Goal: Task Accomplishment & Management: Complete application form

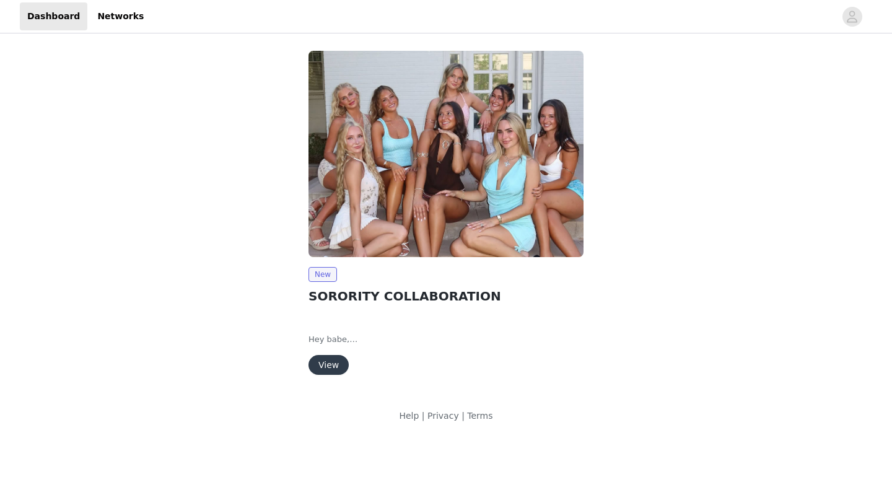
click at [332, 362] on button "View" at bounding box center [328, 365] width 40 height 20
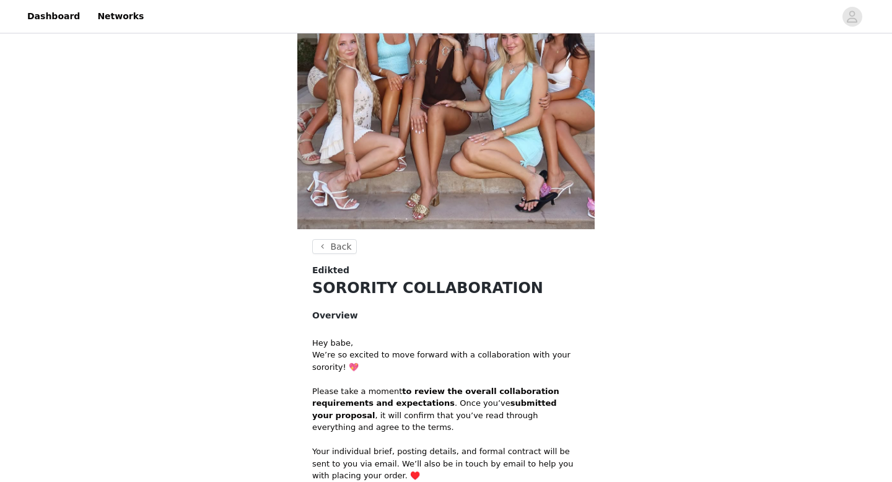
scroll to position [279, 0]
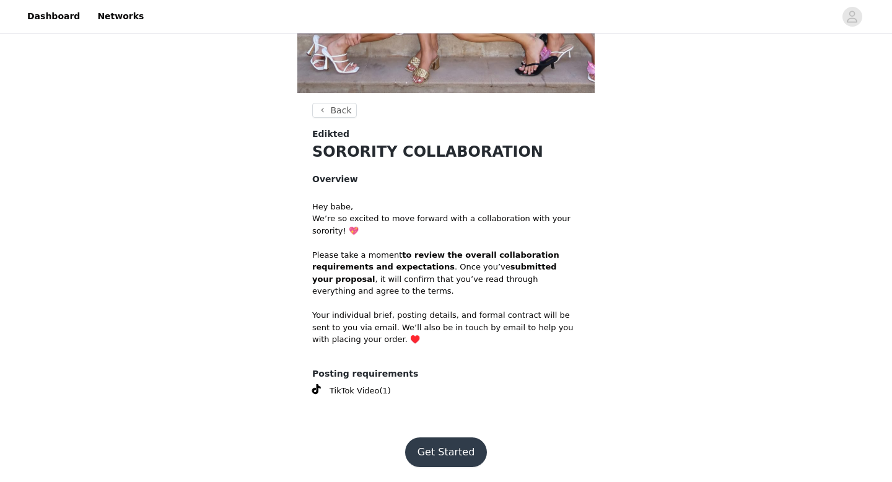
click at [448, 453] on button "Get Started" at bounding box center [446, 452] width 82 height 30
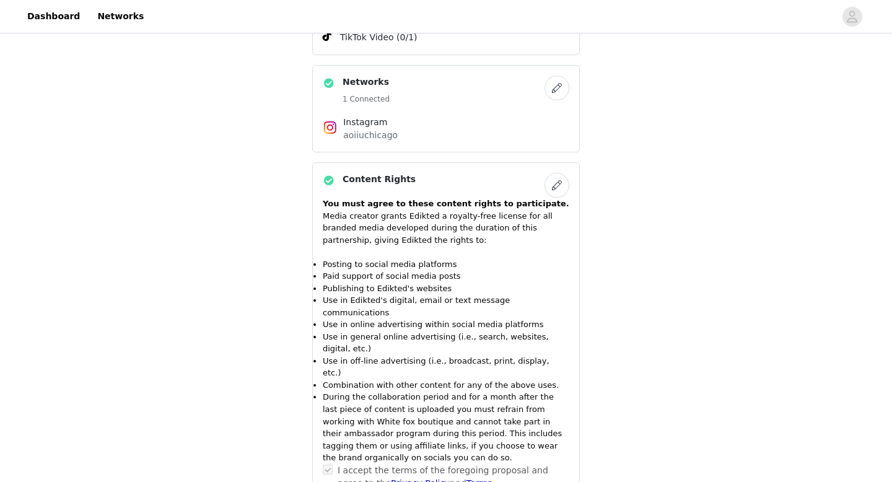
scroll to position [544, 0]
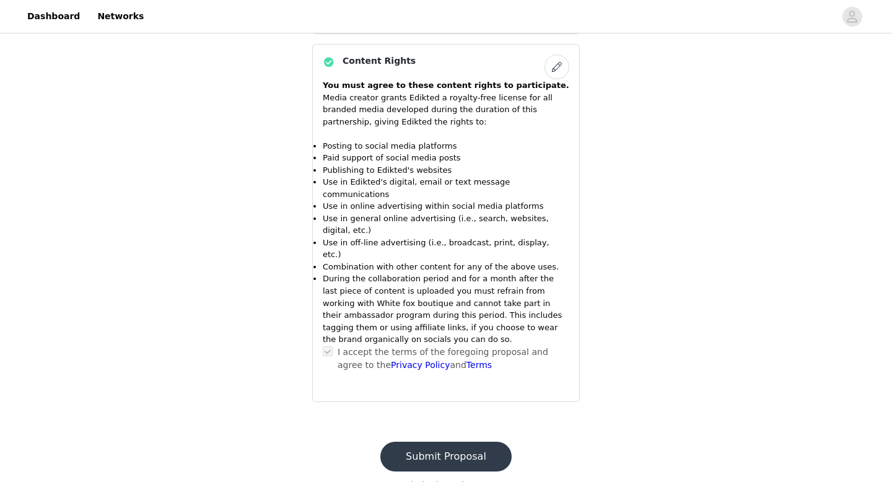
click at [441, 444] on button "Submit Proposal" at bounding box center [445, 456] width 131 height 30
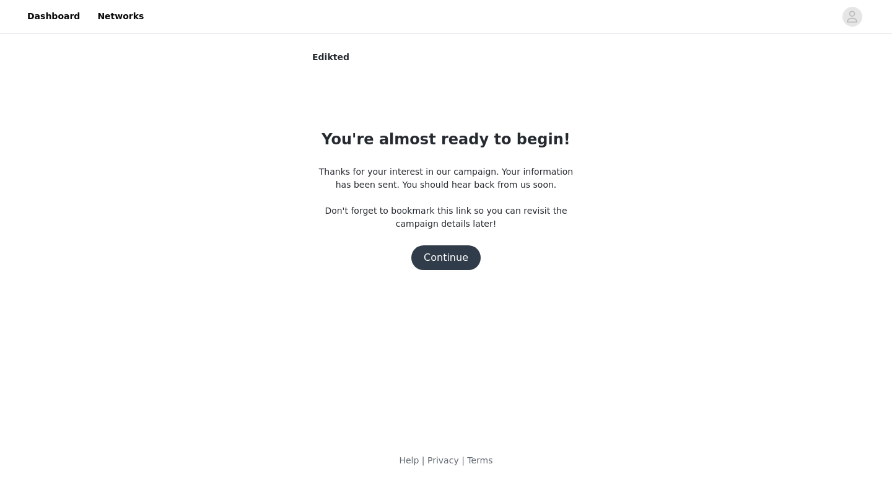
click at [454, 246] on button "Continue" at bounding box center [445, 257] width 69 height 25
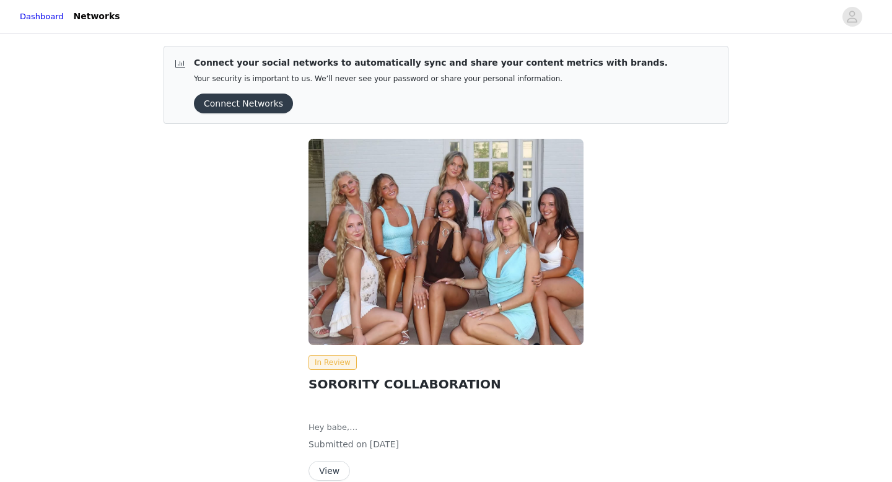
scroll to position [61, 0]
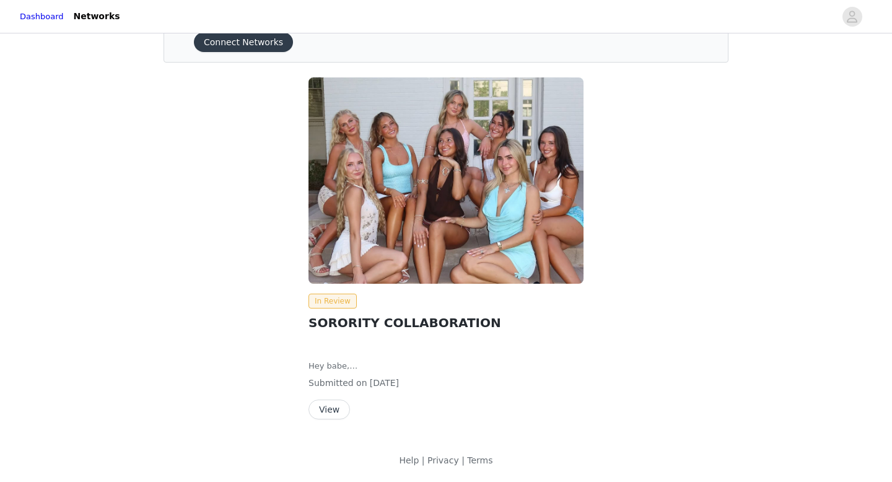
click at [325, 409] on button "View" at bounding box center [328, 409] width 41 height 20
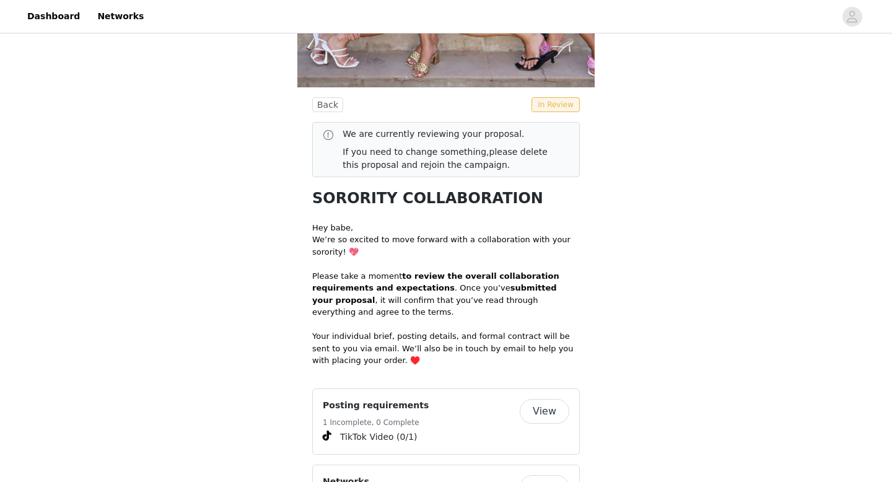
scroll to position [233, 0]
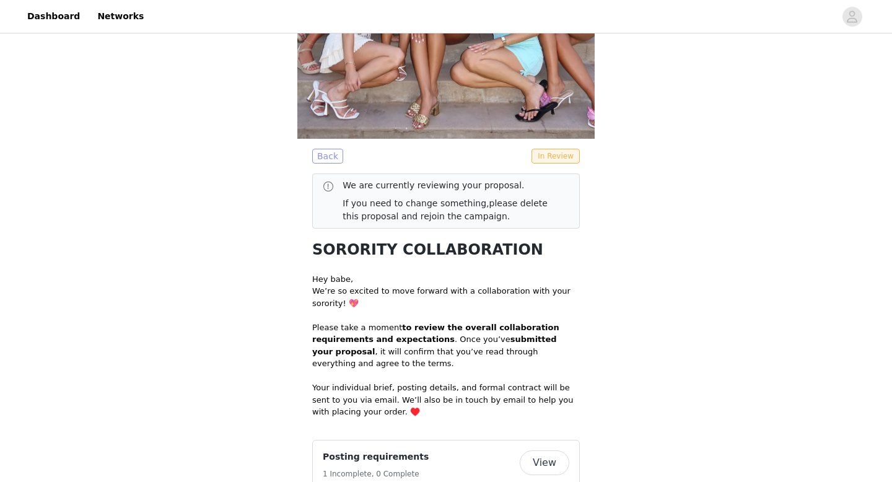
click at [323, 153] on button "Back" at bounding box center [327, 156] width 31 height 15
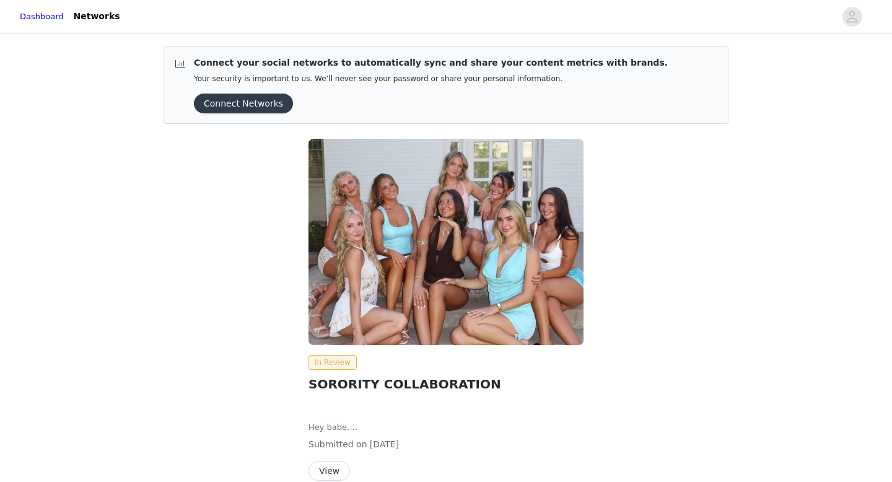
scroll to position [61, 0]
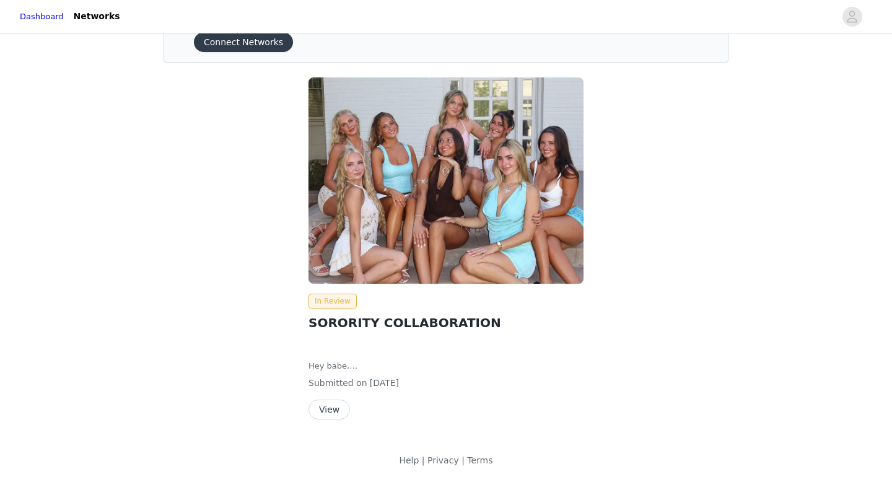
click at [335, 398] on div "In Review SORORITY COLLABORATION Hey babe, We’re so excited to move forward wit…" at bounding box center [445, 356] width 275 height 126
click at [334, 411] on button "View" at bounding box center [328, 409] width 41 height 20
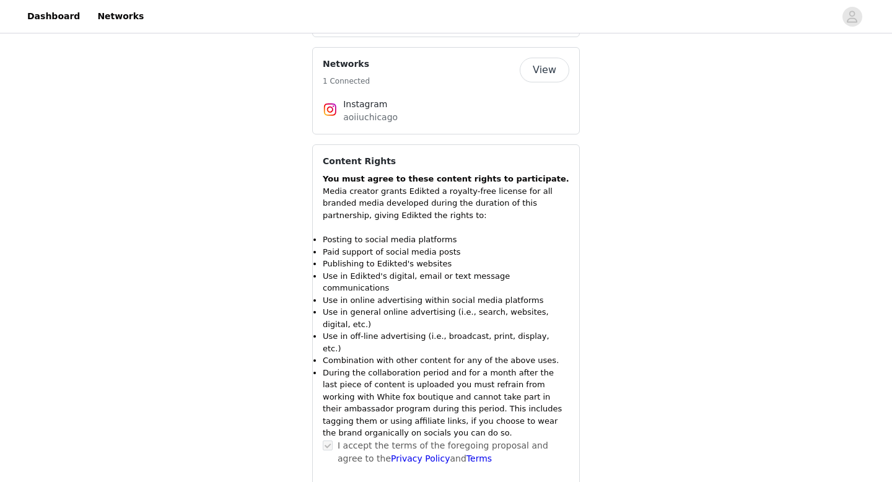
scroll to position [716, 0]
